Goal: Task Accomplishment & Management: Complete application form

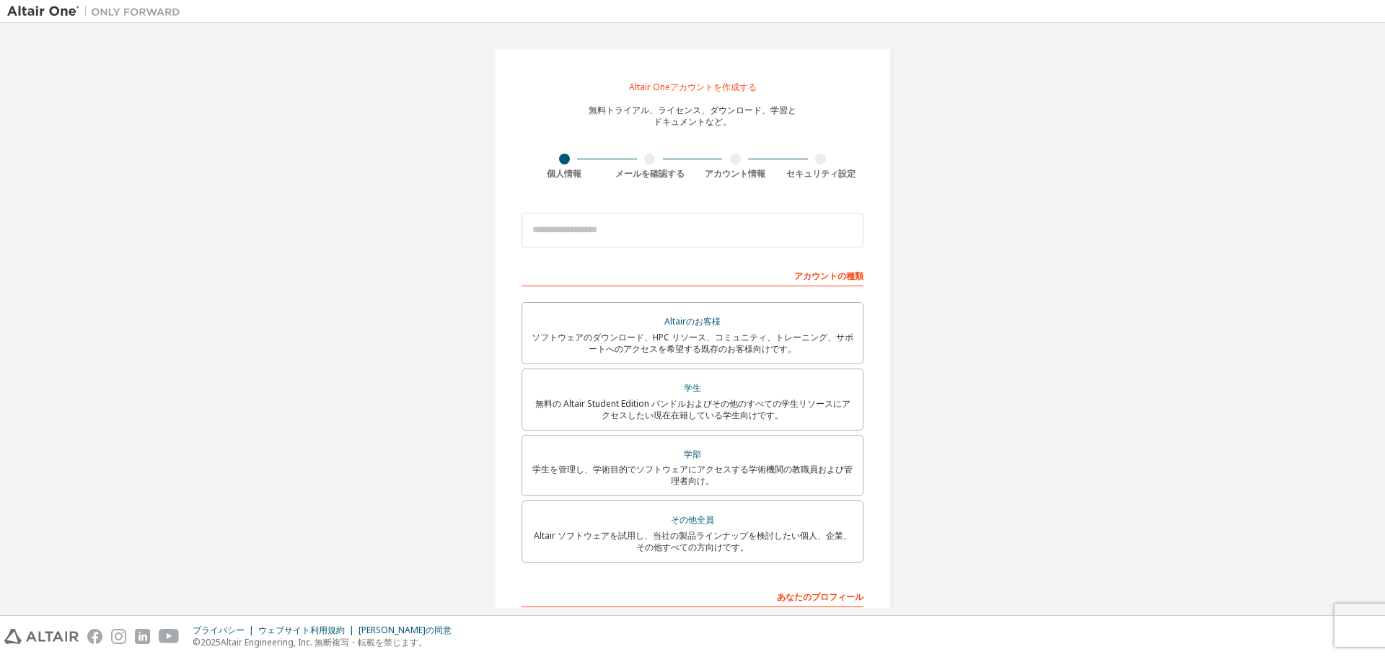
click at [102, 3] on div at bounding box center [94, 11] width 188 height 22
click at [56, 4] on img at bounding box center [97, 11] width 180 height 14
click at [811, 602] on font "あなたのプロフィール" at bounding box center [820, 597] width 87 height 12
click at [768, 234] on input "email" at bounding box center [693, 230] width 342 height 35
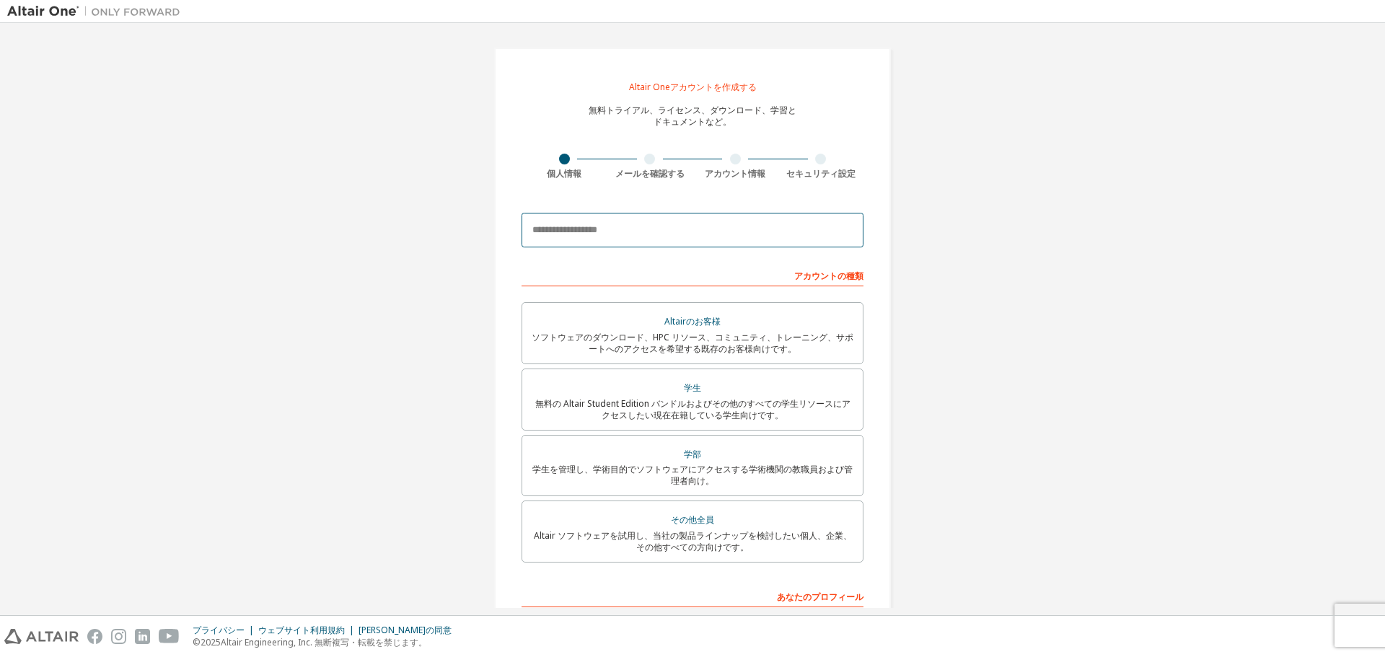
type input "**********"
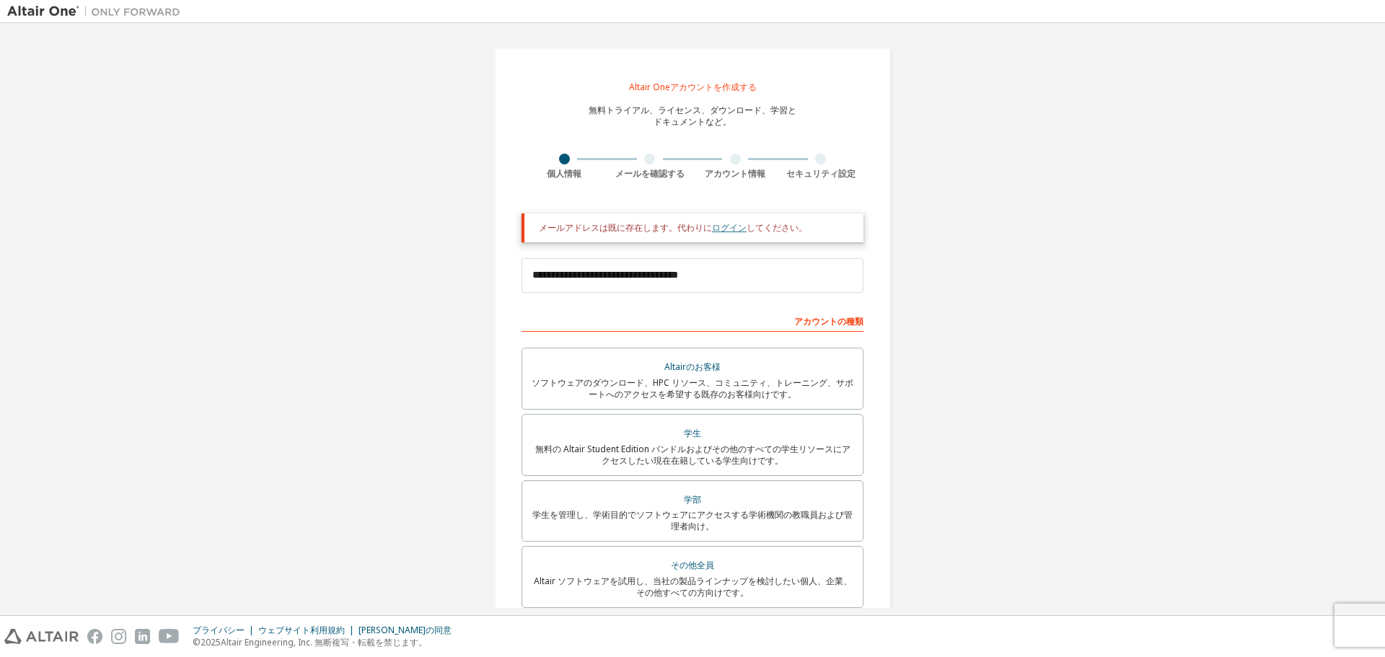
click at [733, 231] on font "ログイン" at bounding box center [729, 228] width 35 height 12
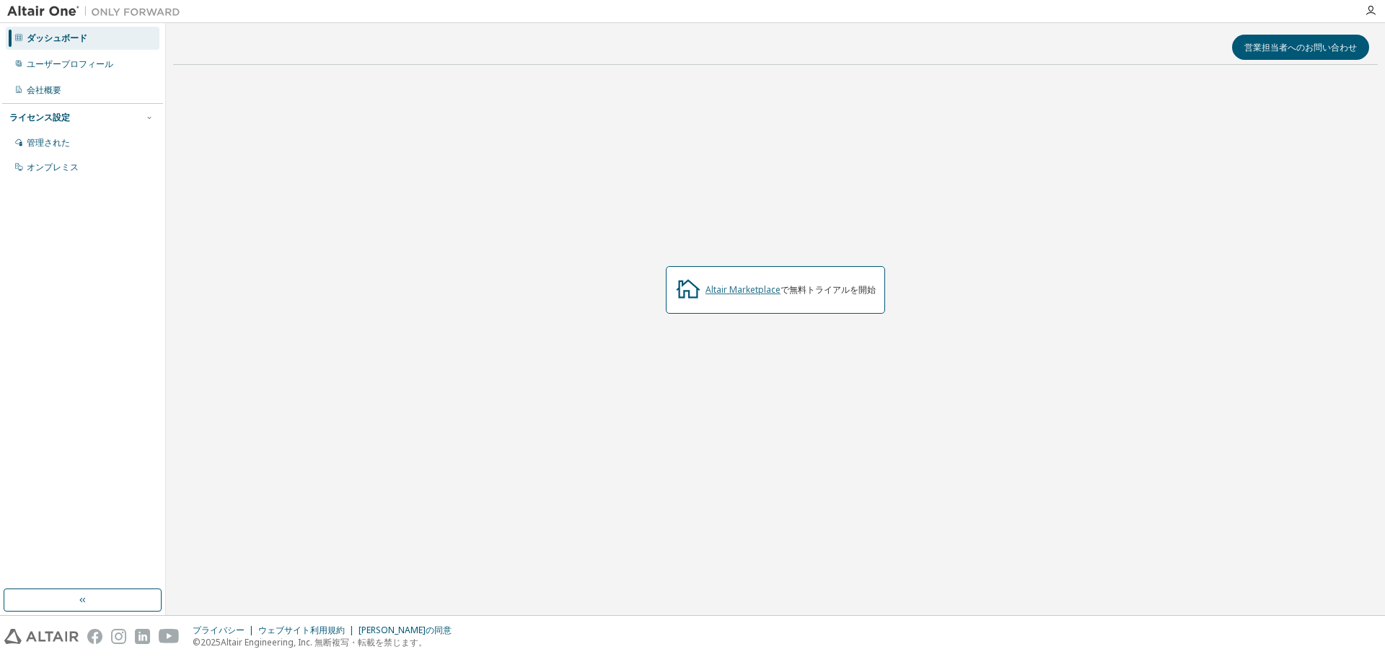
click at [748, 289] on font "Altair Marketplace" at bounding box center [743, 290] width 75 height 12
